Goal: Navigation & Orientation: Find specific page/section

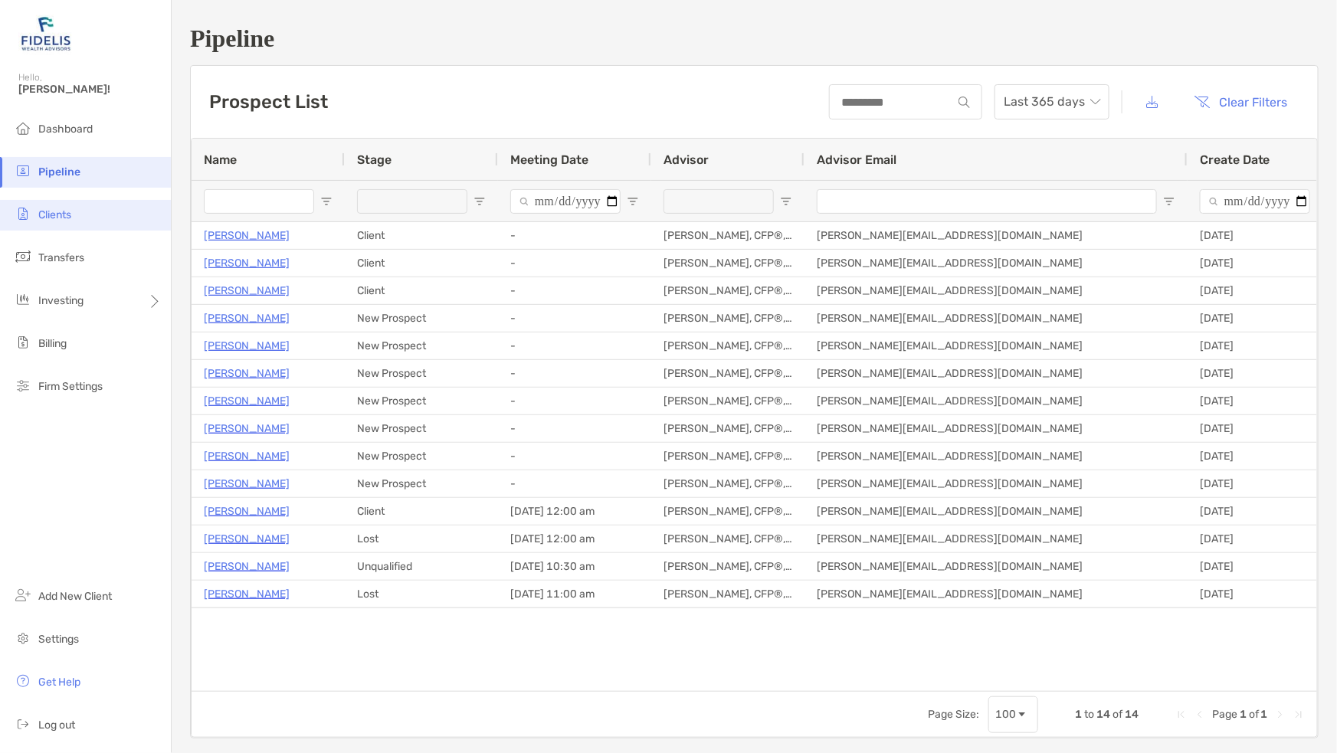
click at [61, 214] on span "Clients" at bounding box center [54, 214] width 33 height 13
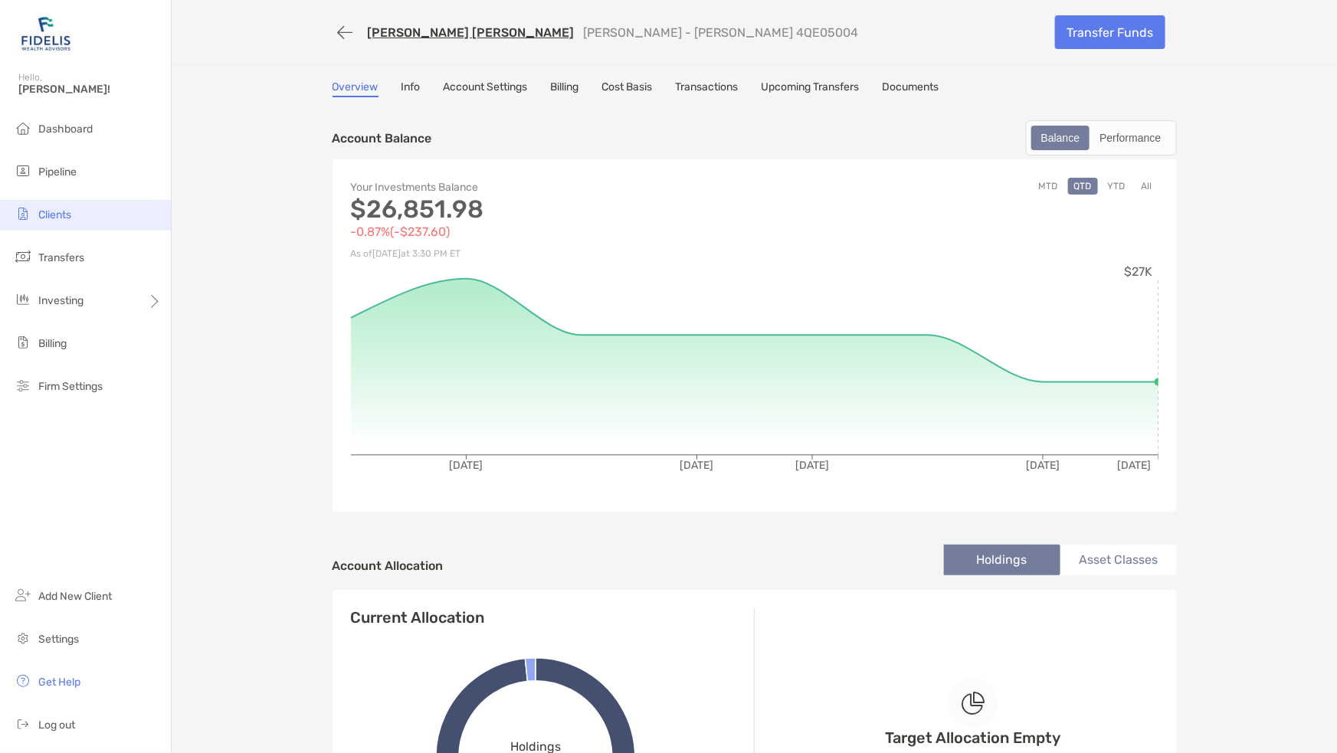
click at [59, 210] on span "Clients" at bounding box center [54, 214] width 33 height 13
